Goal: Transaction & Acquisition: Subscribe to service/newsletter

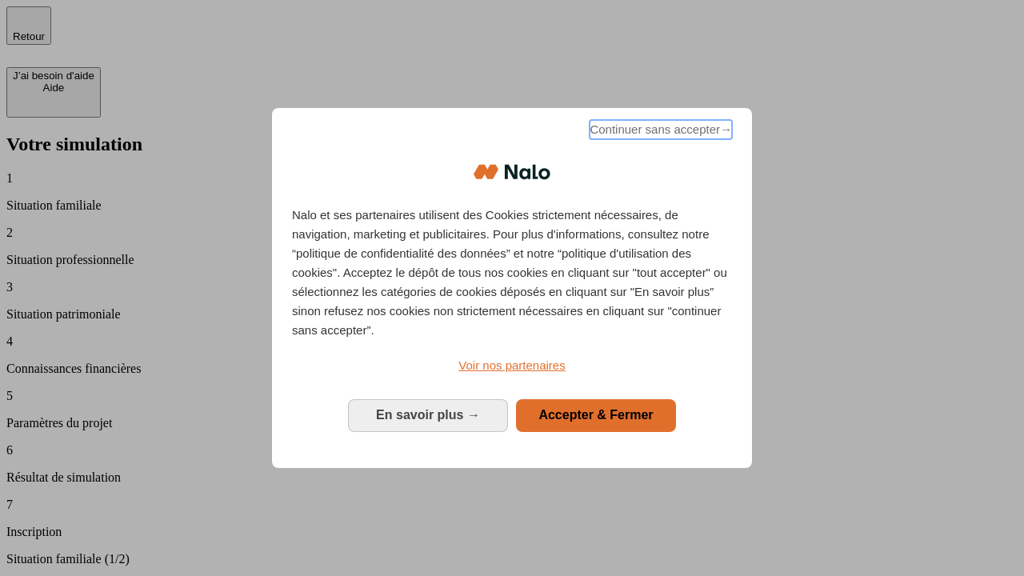
click at [660, 132] on span "Continuer sans accepter →" at bounding box center [661, 129] width 142 height 19
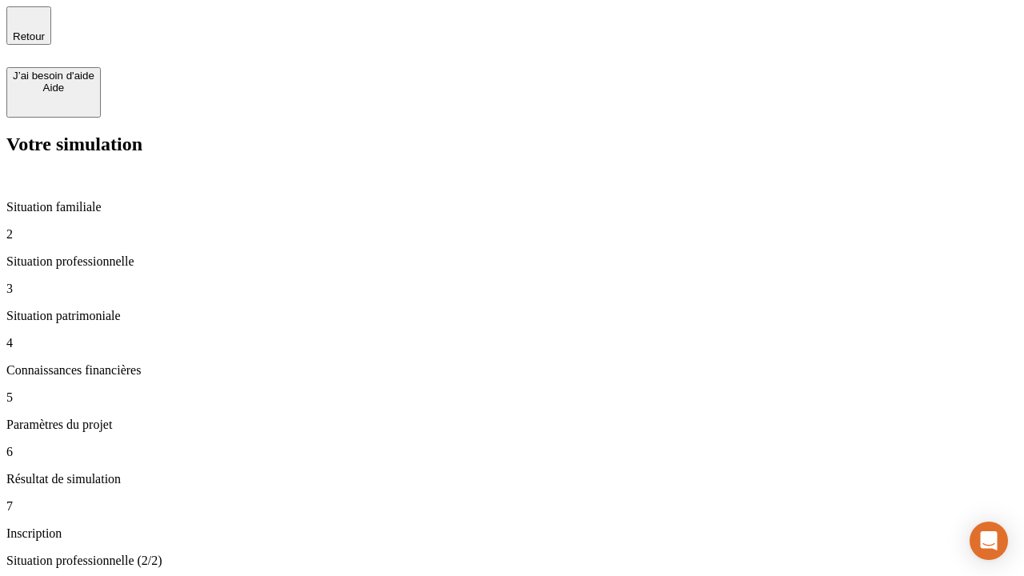
type input "70 000"
type input "1 000"
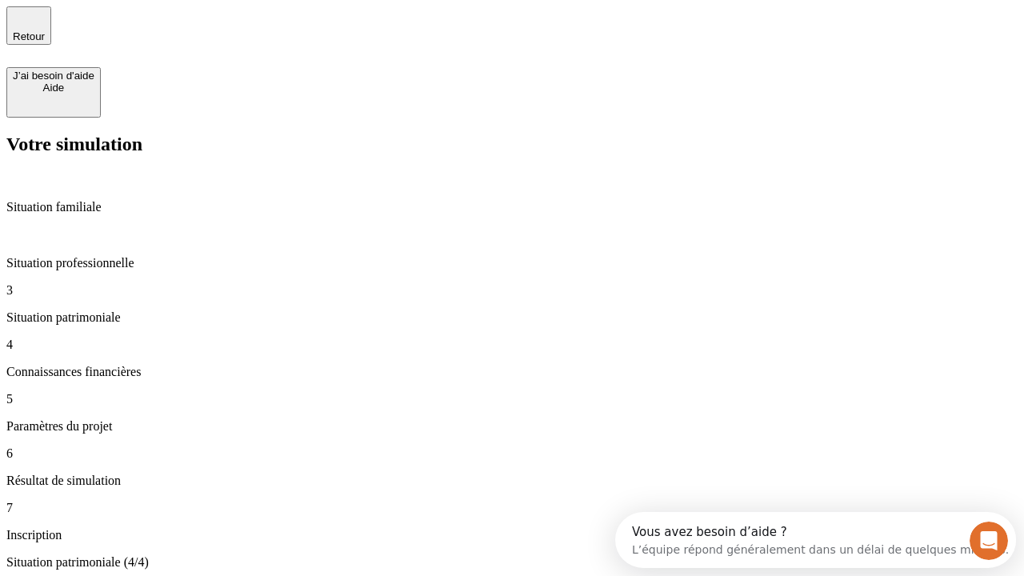
type input "800"
type input "6"
type input "400"
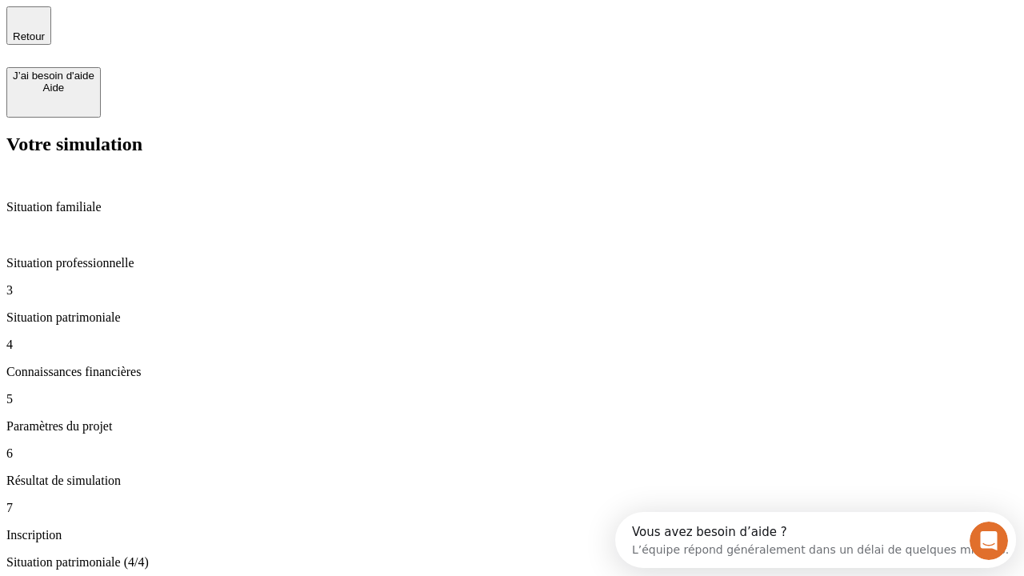
type input "3"
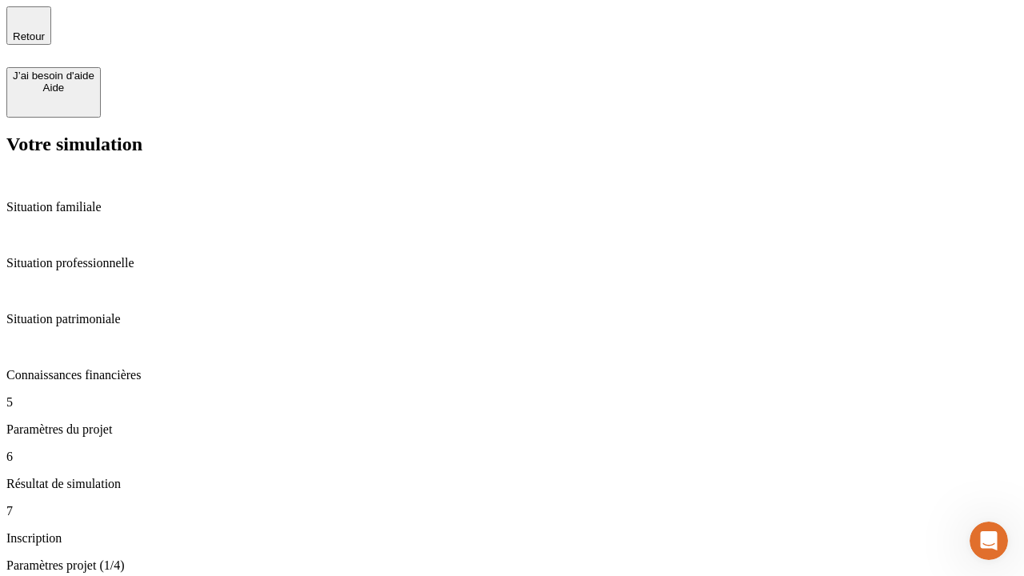
type input "35"
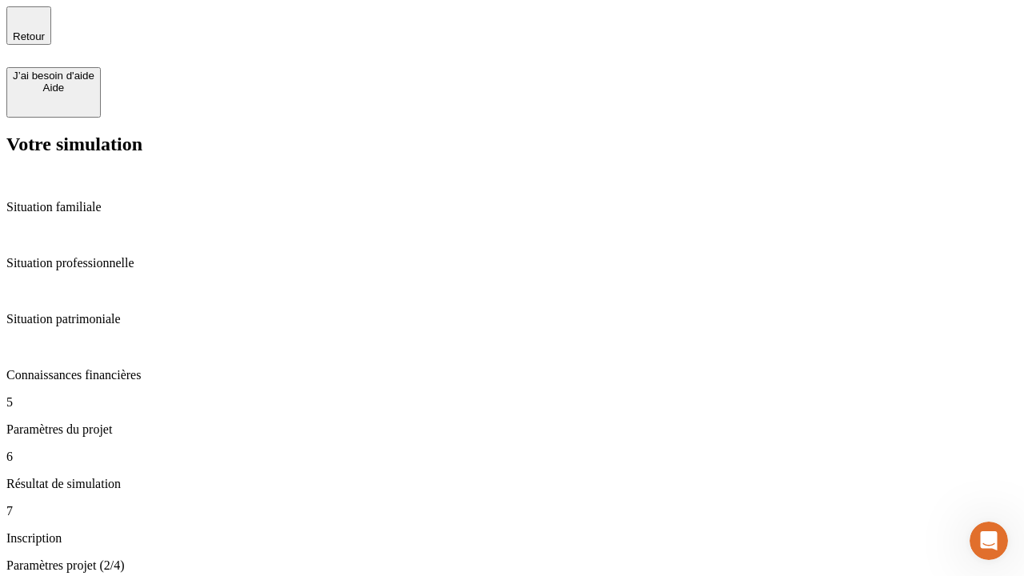
type input "500"
type input "640"
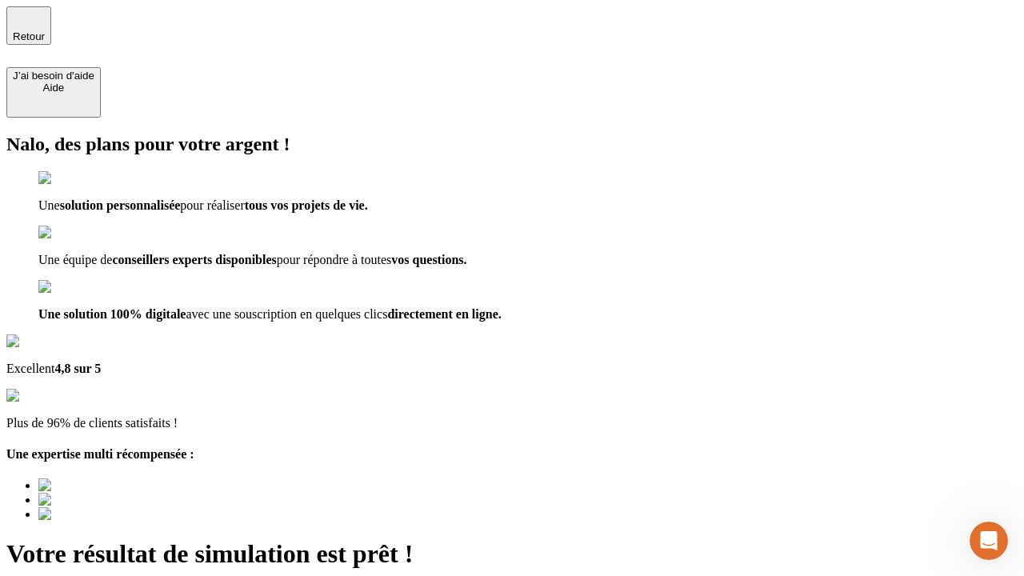
type input "[EMAIL_ADDRESS][DOMAIN_NAME]"
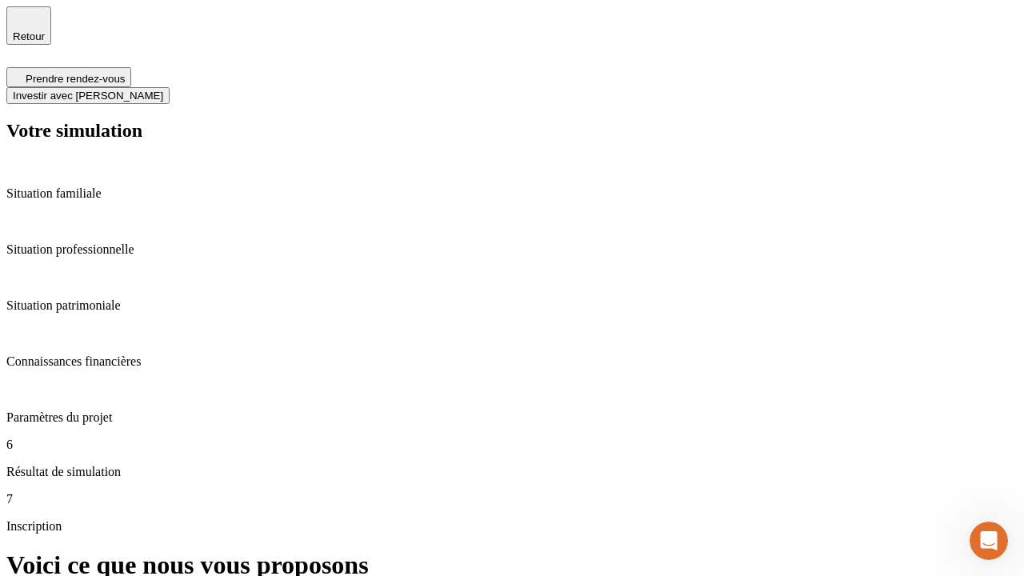
click at [163, 90] on span "Investir avec [PERSON_NAME]" at bounding box center [88, 96] width 150 height 12
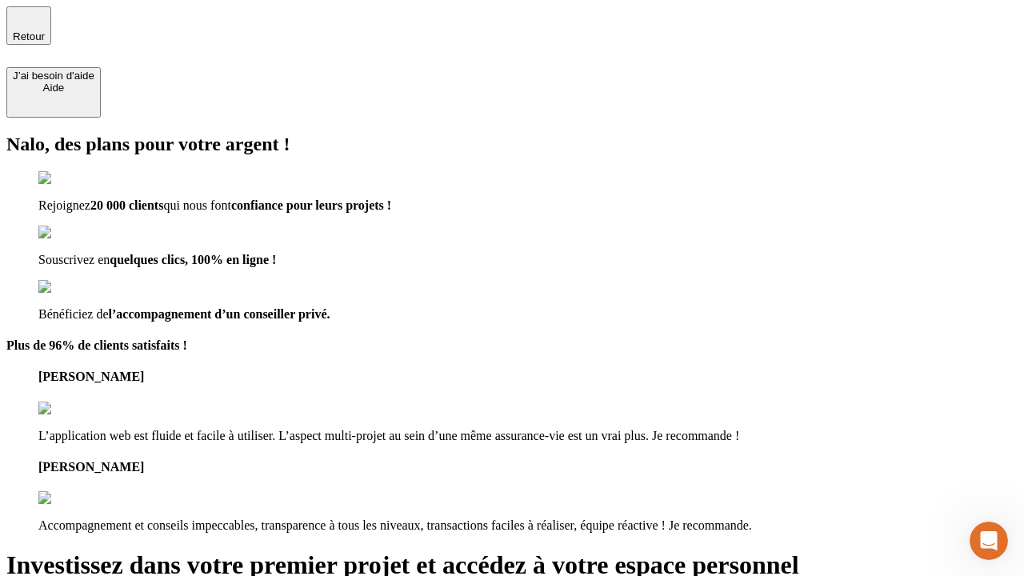
type input "[EMAIL_ADDRESS][DOMAIN_NAME]"
